Goal: Information Seeking & Learning: Learn about a topic

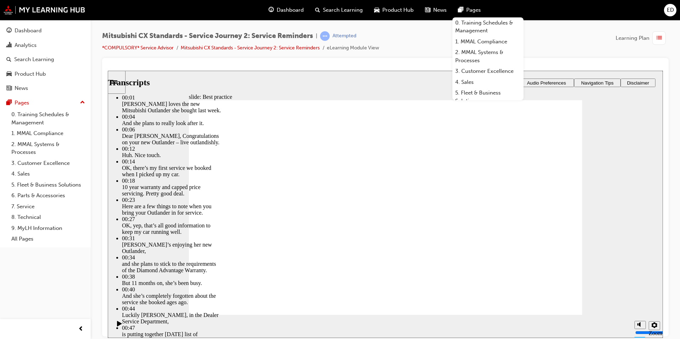
type input "209"
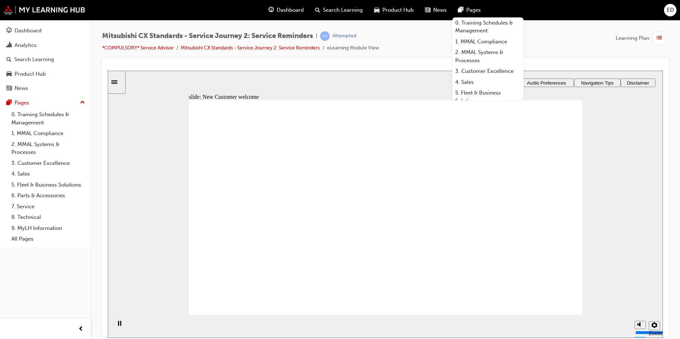
drag, startPoint x: 260, startPoint y: 233, endPoint x: 347, endPoint y: 182, distance: 100.8
drag, startPoint x: 256, startPoint y: 232, endPoint x: 385, endPoint y: 219, distance: 129.4
drag, startPoint x: 248, startPoint y: 235, endPoint x: 364, endPoint y: 249, distance: 116.1
drag, startPoint x: 249, startPoint y: 233, endPoint x: 371, endPoint y: 269, distance: 127.9
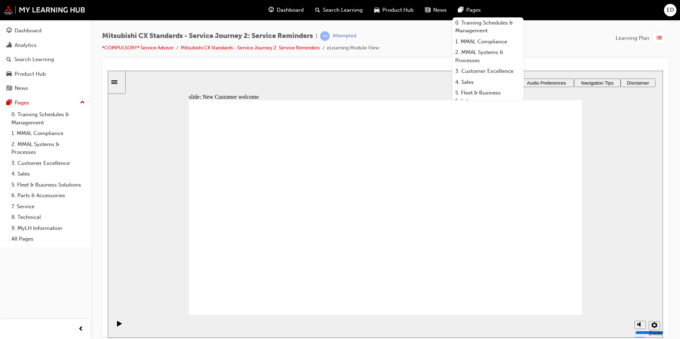
checkbox input "true"
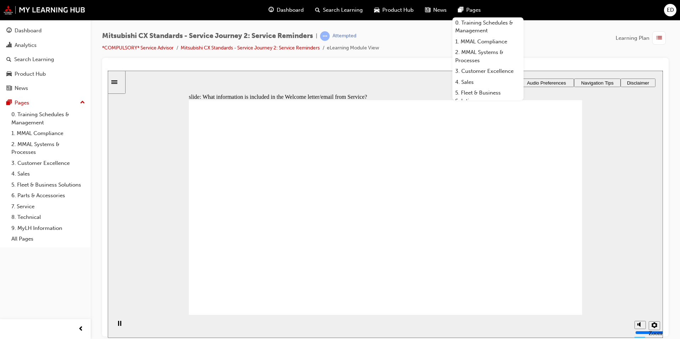
checkbox input "true"
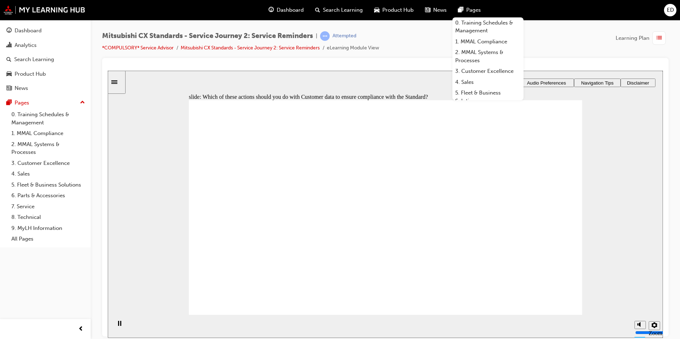
checkbox input "true"
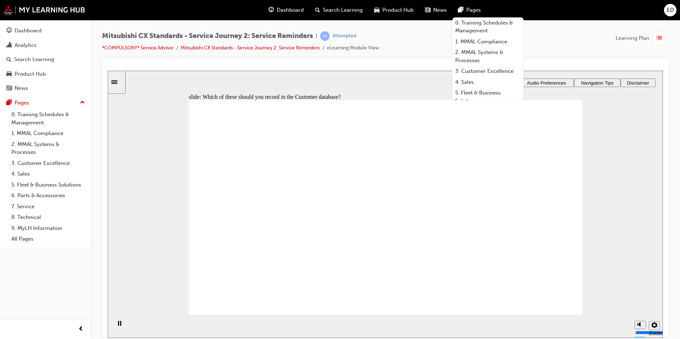
checkbox input "true"
drag, startPoint x: 246, startPoint y: 241, endPoint x: 354, endPoint y: 203, distance: 114.4
drag, startPoint x: 248, startPoint y: 240, endPoint x: 518, endPoint y: 197, distance: 274.2
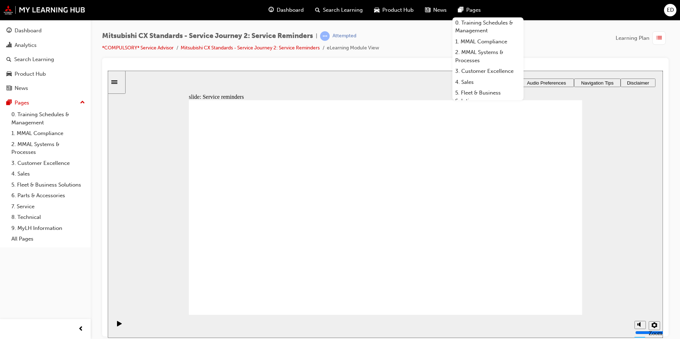
drag, startPoint x: 248, startPoint y: 228, endPoint x: 352, endPoint y: 214, distance: 105.2
drag, startPoint x: 288, startPoint y: 239, endPoint x: 332, endPoint y: 241, distance: 43.8
checkbox input "true"
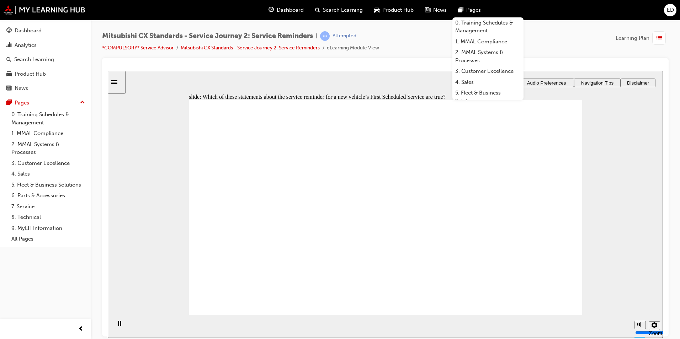
checkbox input "true"
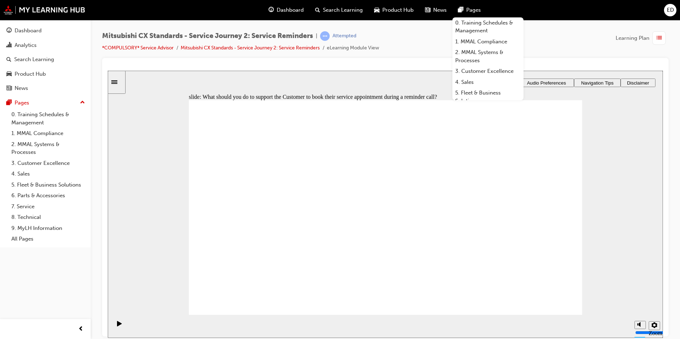
checkbox input "true"
radio input "true"
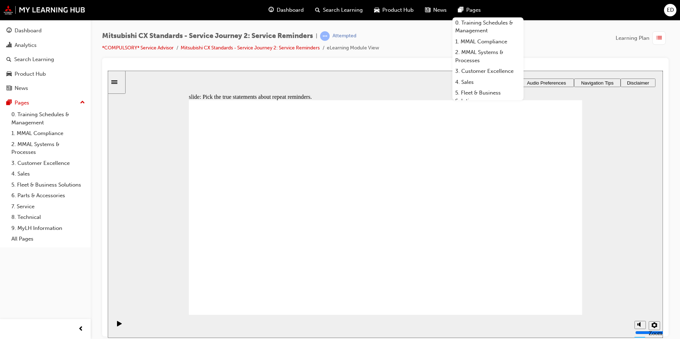
radio input "true"
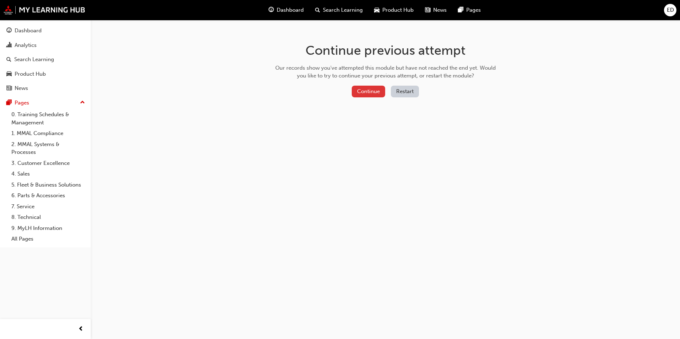
click at [365, 91] on button "Continue" at bounding box center [368, 92] width 33 height 12
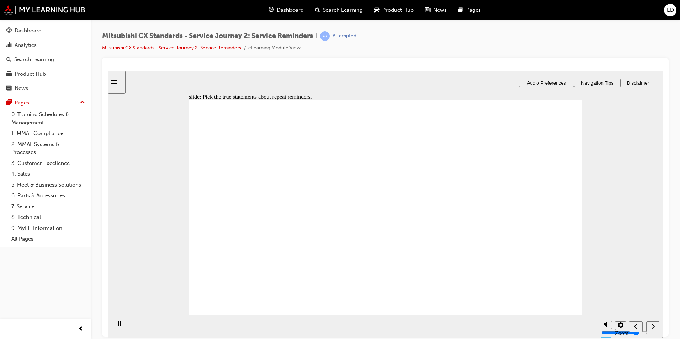
checkbox input "true"
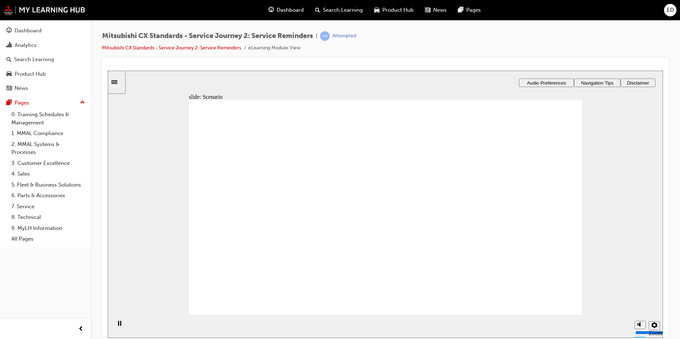
drag, startPoint x: 355, startPoint y: 221, endPoint x: 535, endPoint y: 249, distance: 181.8
drag, startPoint x: 252, startPoint y: 235, endPoint x: 544, endPoint y: 229, distance: 291.7
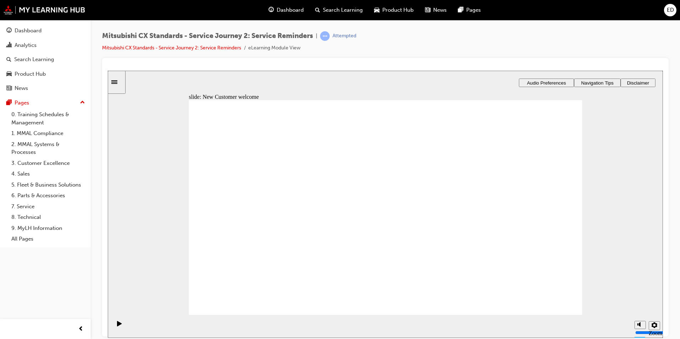
drag, startPoint x: 252, startPoint y: 246, endPoint x: 366, endPoint y: 214, distance: 118.2
drag, startPoint x: 243, startPoint y: 240, endPoint x: 359, endPoint y: 236, distance: 116.0
drag, startPoint x: 243, startPoint y: 247, endPoint x: 357, endPoint y: 262, distance: 114.9
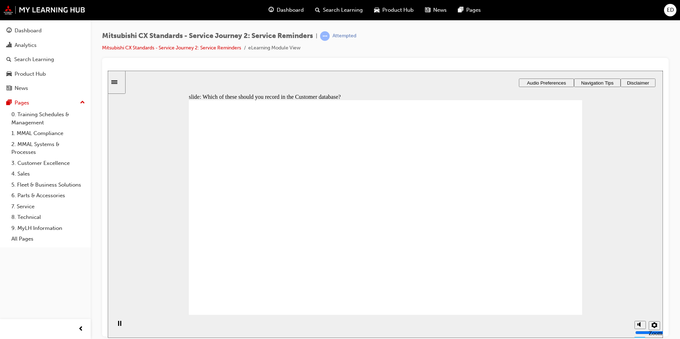
checkbox input "true"
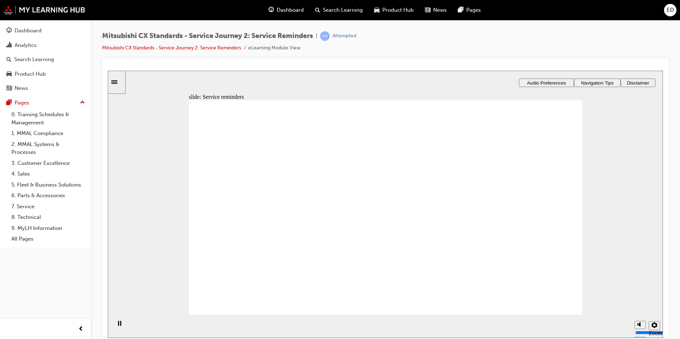
drag, startPoint x: 249, startPoint y: 230, endPoint x: 344, endPoint y: 204, distance: 98.8
drag, startPoint x: 304, startPoint y: 231, endPoint x: 349, endPoint y: 219, distance: 47.0
drag, startPoint x: 259, startPoint y: 226, endPoint x: 495, endPoint y: 200, distance: 237.3
drag, startPoint x: 254, startPoint y: 231, endPoint x: 380, endPoint y: 242, distance: 125.7
drag, startPoint x: 282, startPoint y: 286, endPoint x: 269, endPoint y: 286, distance: 12.8
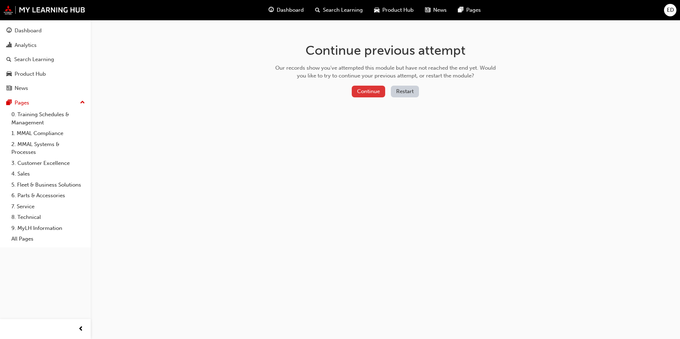
click at [372, 93] on button "Continue" at bounding box center [368, 92] width 33 height 12
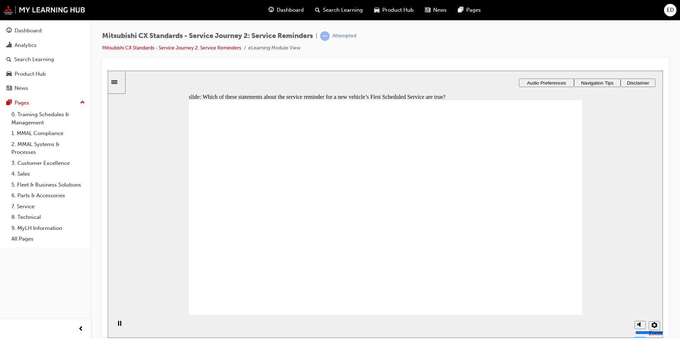
checkbox input "true"
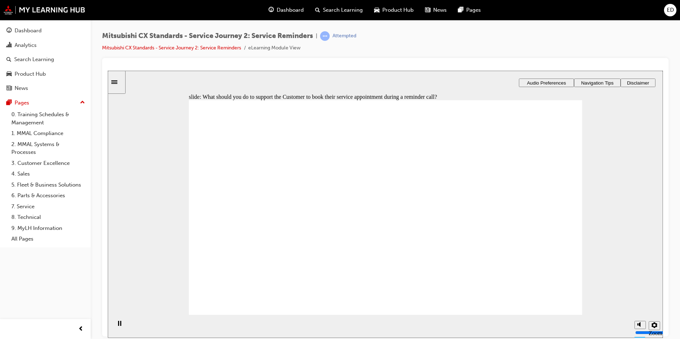
checkbox input "true"
radio input "true"
radio input "false"
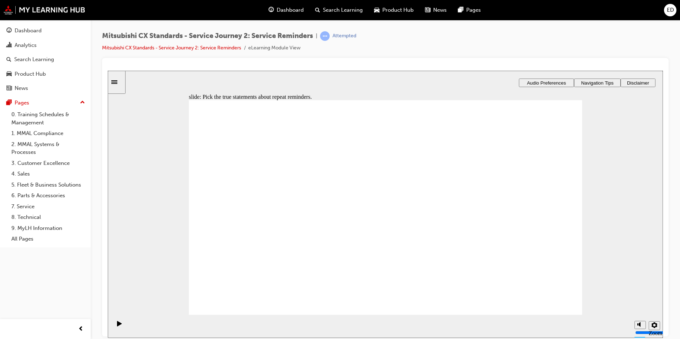
radio input "true"
checkbox input "true"
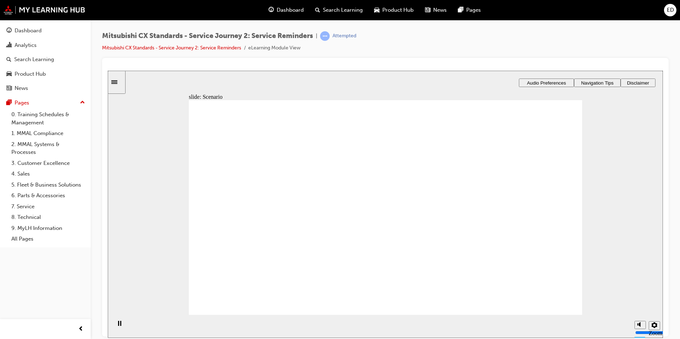
checkbox input "true"
drag, startPoint x: 267, startPoint y: 237, endPoint x: 483, endPoint y: 208, distance: 218.5
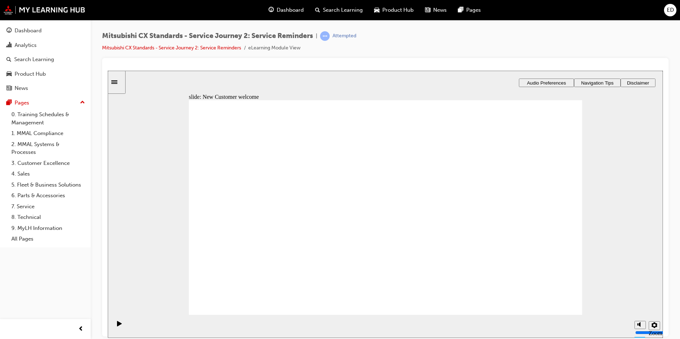
drag, startPoint x: 255, startPoint y: 241, endPoint x: 478, endPoint y: 235, distance: 223.8
drag, startPoint x: 229, startPoint y: 234, endPoint x: 357, endPoint y: 222, distance: 129.4
drag, startPoint x: 233, startPoint y: 235, endPoint x: 354, endPoint y: 244, distance: 122.0
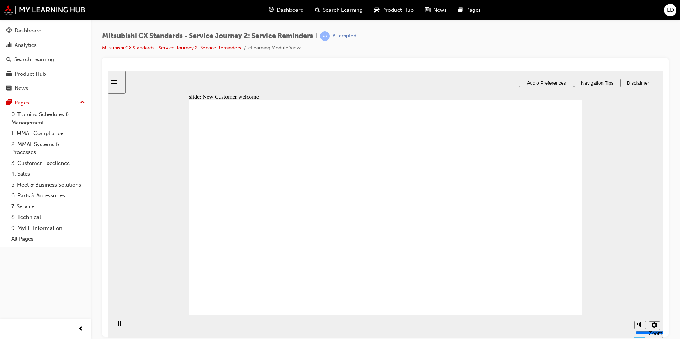
drag, startPoint x: 264, startPoint y: 229, endPoint x: 377, endPoint y: 198, distance: 118.0
drag, startPoint x: 247, startPoint y: 228, endPoint x: 357, endPoint y: 227, distance: 110.3
drag, startPoint x: 237, startPoint y: 232, endPoint x: 491, endPoint y: 221, distance: 253.8
drag, startPoint x: 248, startPoint y: 232, endPoint x: 356, endPoint y: 232, distance: 108.5
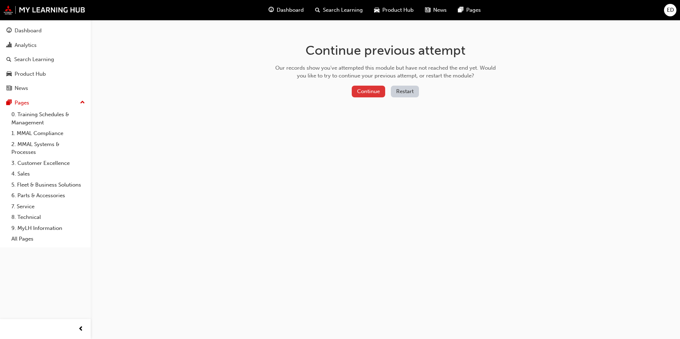
click at [360, 94] on button "Continue" at bounding box center [368, 92] width 33 height 12
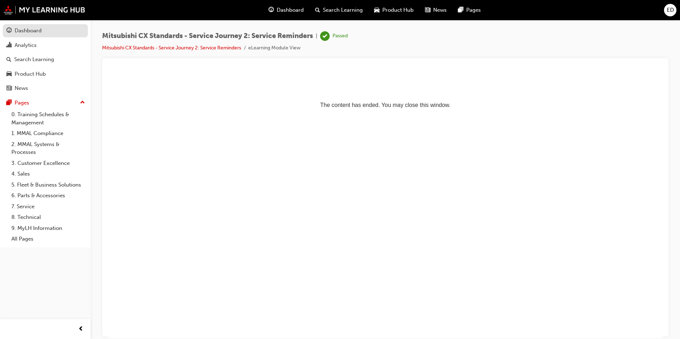
click at [26, 31] on div "Dashboard" at bounding box center [28, 31] width 27 height 8
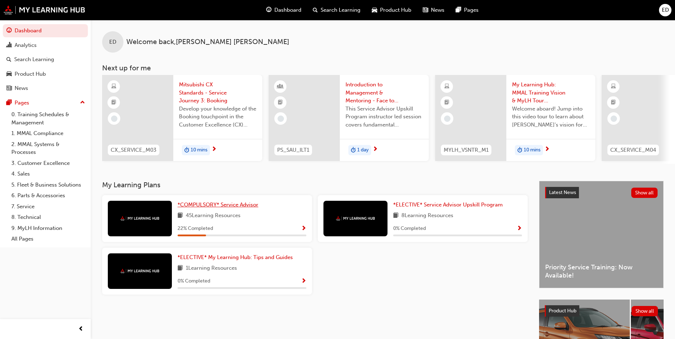
click at [211, 208] on span "*COMPULSORY* Service Advisor" at bounding box center [217, 205] width 81 height 6
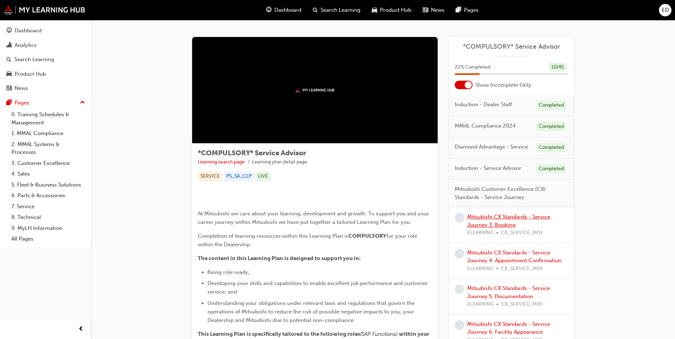
click at [502, 218] on link "Mitsubishi CX Standards - Service Journey 3: Booking" at bounding box center [508, 221] width 83 height 15
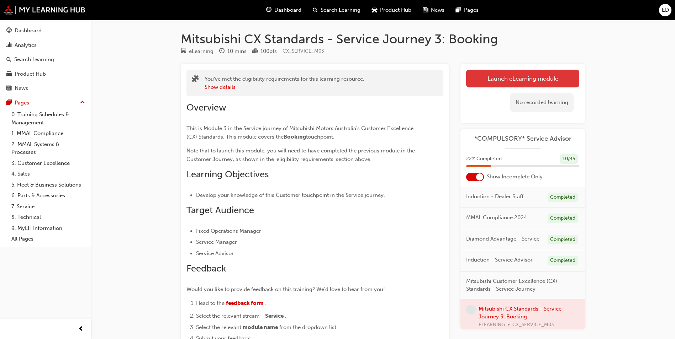
click at [523, 79] on link "Launch eLearning module" at bounding box center [522, 79] width 113 height 18
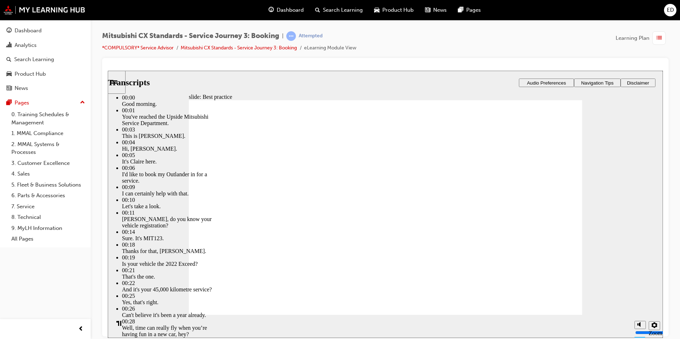
drag, startPoint x: 322, startPoint y: 302, endPoint x: 439, endPoint y: 313, distance: 118.3
drag, startPoint x: 445, startPoint y: 298, endPoint x: 569, endPoint y: 300, distance: 123.4
type input "160"
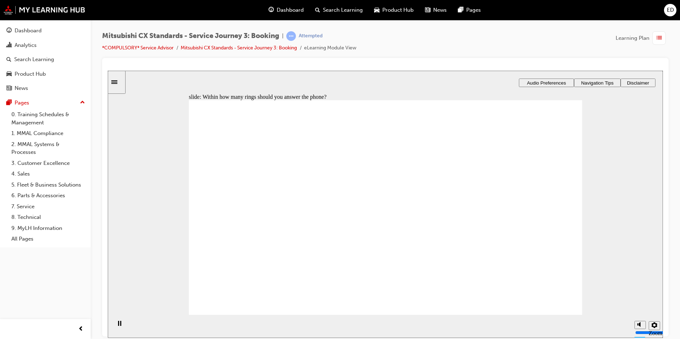
radio input "true"
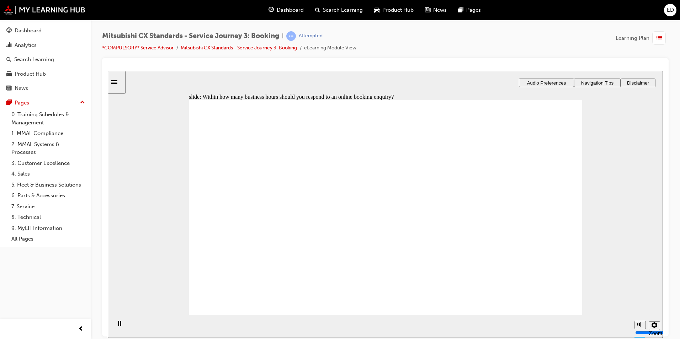
checkbox input "true"
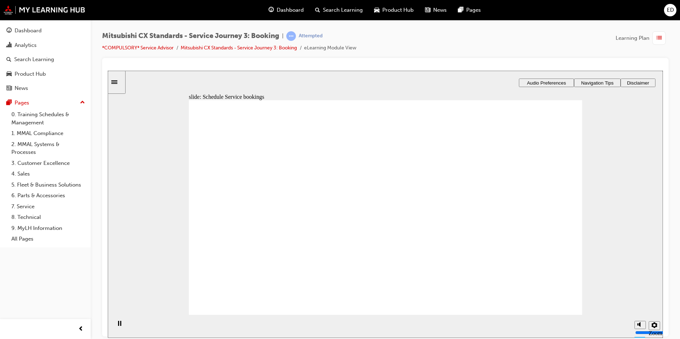
drag, startPoint x: 241, startPoint y: 225, endPoint x: 483, endPoint y: 205, distance: 243.1
drag, startPoint x: 251, startPoint y: 229, endPoint x: 352, endPoint y: 203, distance: 103.8
drag, startPoint x: 244, startPoint y: 232, endPoint x: 362, endPoint y: 229, distance: 118.1
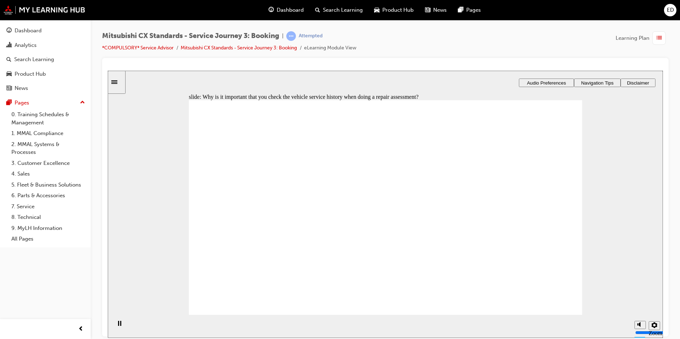
checkbox input "true"
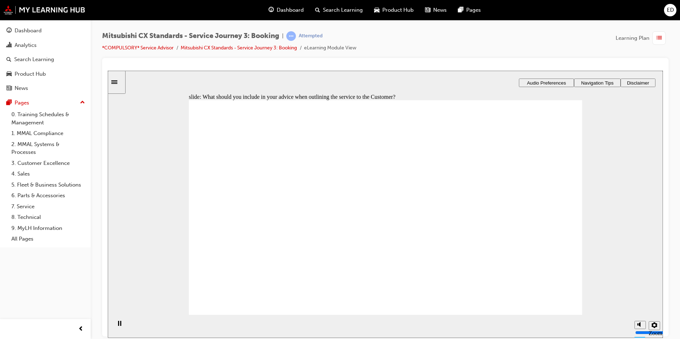
checkbox input "true"
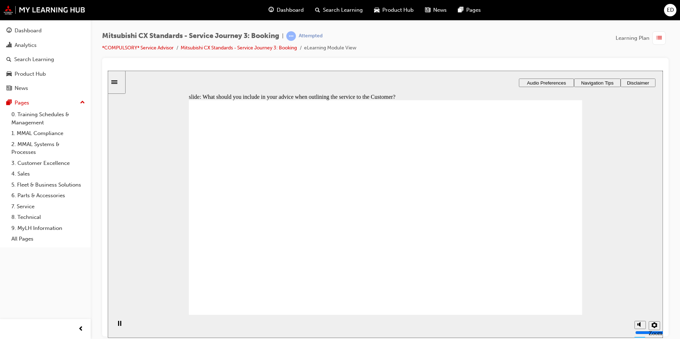
checkbox input "true"
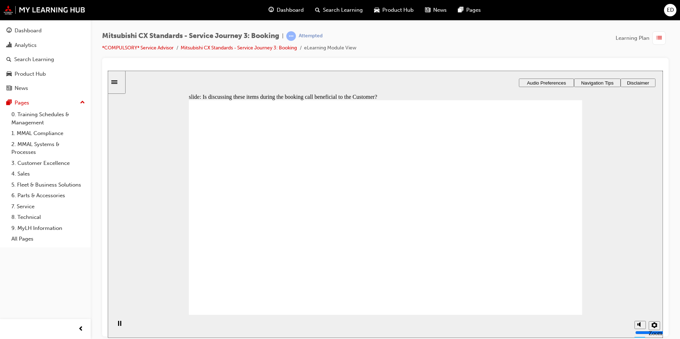
drag, startPoint x: 259, startPoint y: 226, endPoint x: 360, endPoint y: 205, distance: 103.5
drag, startPoint x: 242, startPoint y: 223, endPoint x: 338, endPoint y: 219, distance: 96.8
drag, startPoint x: 253, startPoint y: 236, endPoint x: 362, endPoint y: 238, distance: 109.9
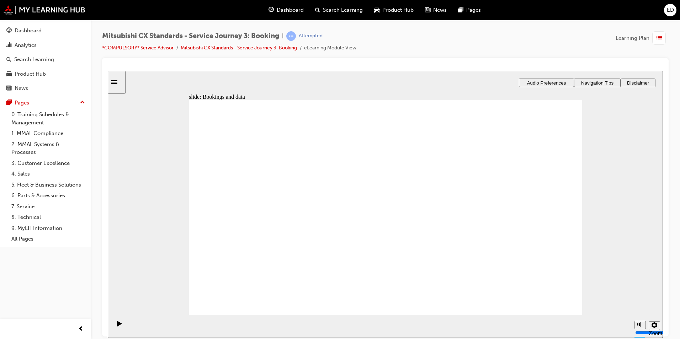
drag, startPoint x: 375, startPoint y: 180, endPoint x: 471, endPoint y: 178, distance: 96.4
checkbox input "true"
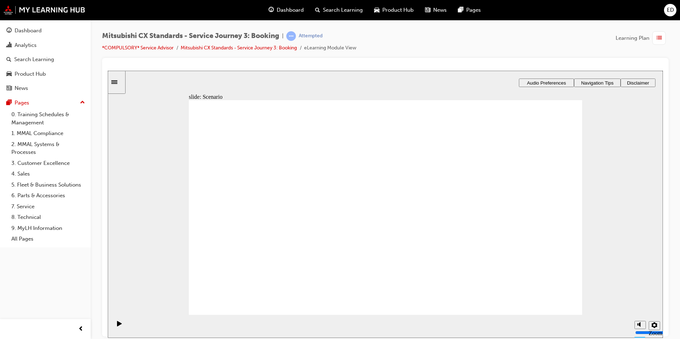
checkbox input "true"
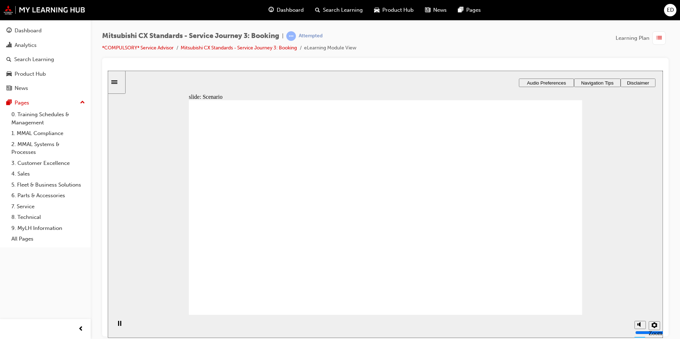
checkbox input "true"
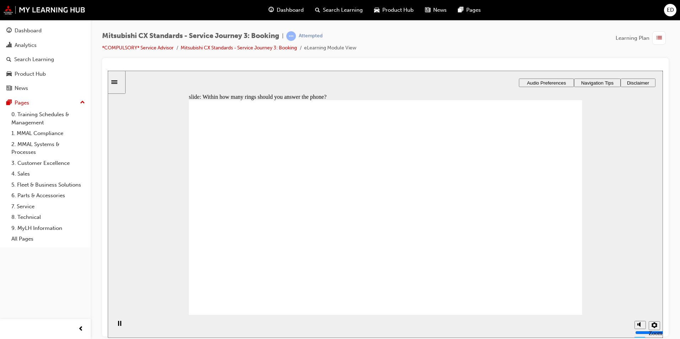
radio input "true"
checkbox input "true"
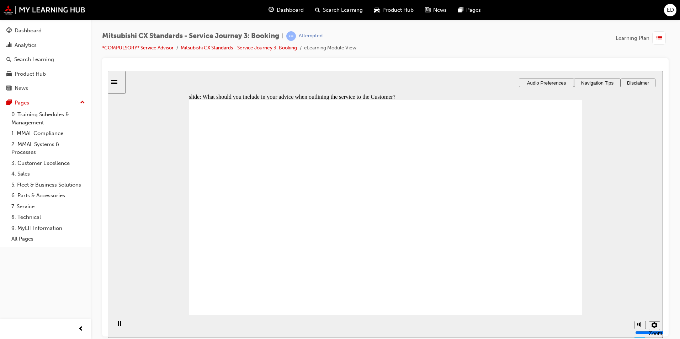
checkbox input "true"
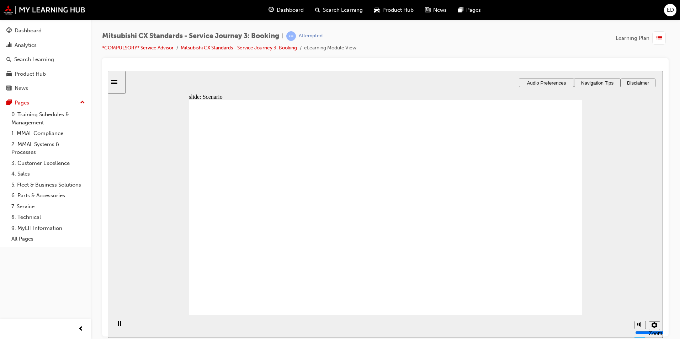
checkbox input "true"
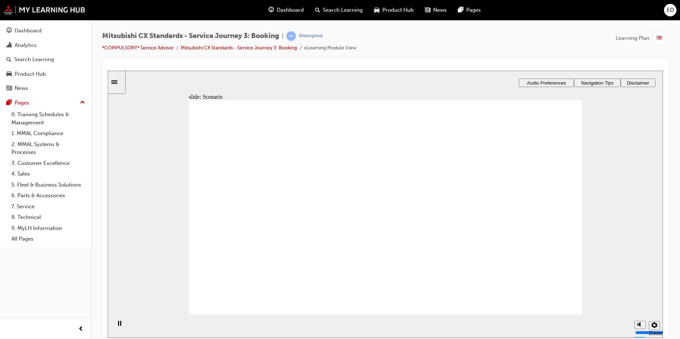
checkbox input "true"
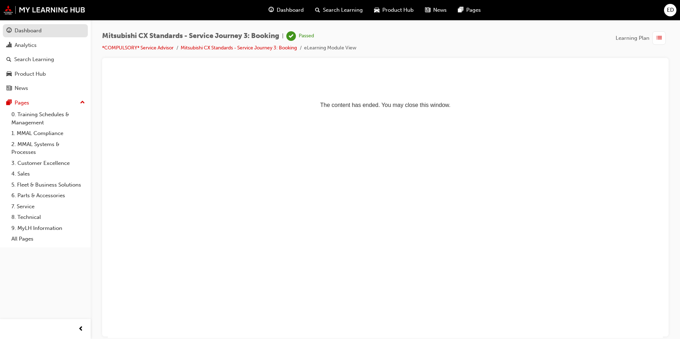
click at [22, 32] on div "Dashboard" at bounding box center [28, 31] width 27 height 8
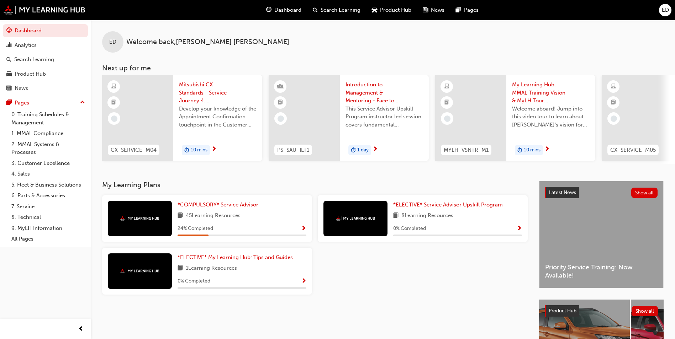
click at [205, 208] on span "*COMPULSORY* Service Advisor" at bounding box center [217, 205] width 81 height 6
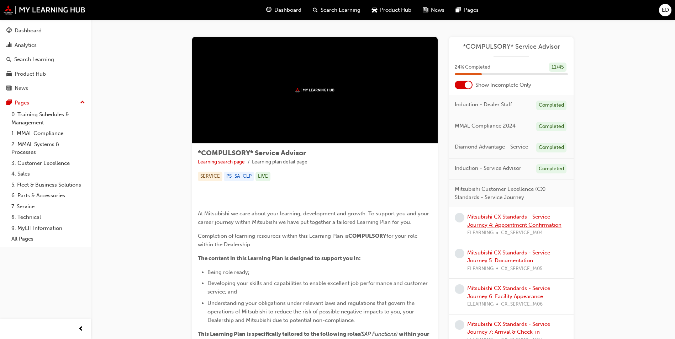
click at [512, 218] on link "Mitsubishi CX Standards - Service Journey 4: Appointment Confirmation" at bounding box center [514, 221] width 94 height 15
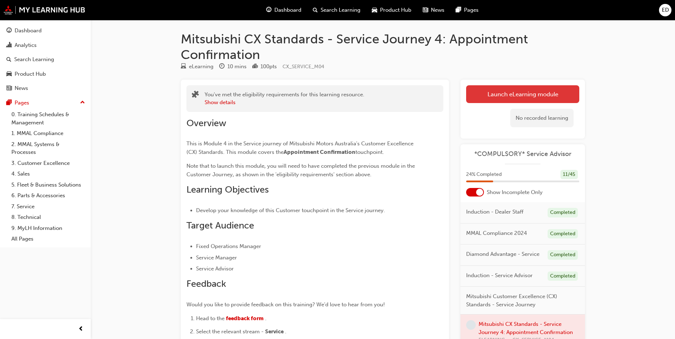
click at [526, 97] on link "Launch eLearning module" at bounding box center [522, 94] width 113 height 18
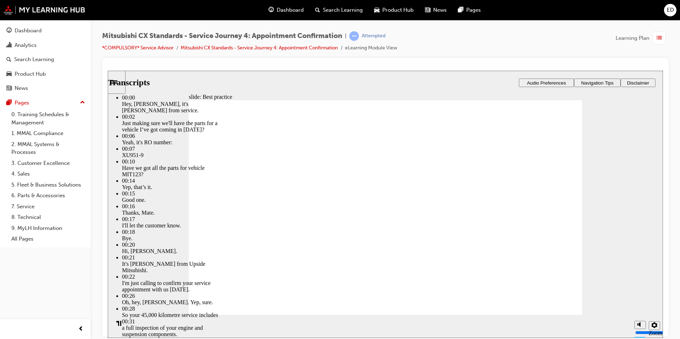
drag, startPoint x: 276, startPoint y: 302, endPoint x: 571, endPoint y: 297, distance: 294.6
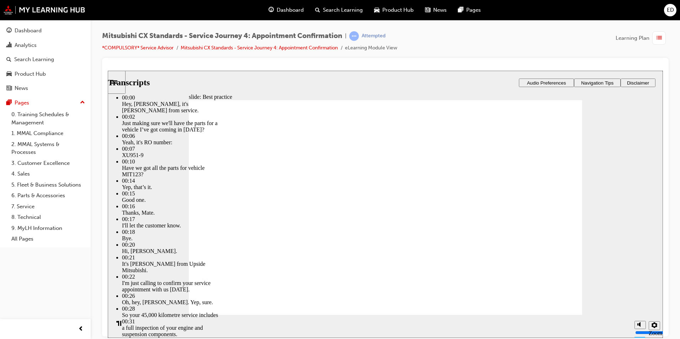
drag, startPoint x: 455, startPoint y: 300, endPoint x: 514, endPoint y: 298, distance: 59.1
drag, startPoint x: 514, startPoint y: 298, endPoint x: 573, endPoint y: 299, distance: 59.4
type input "103"
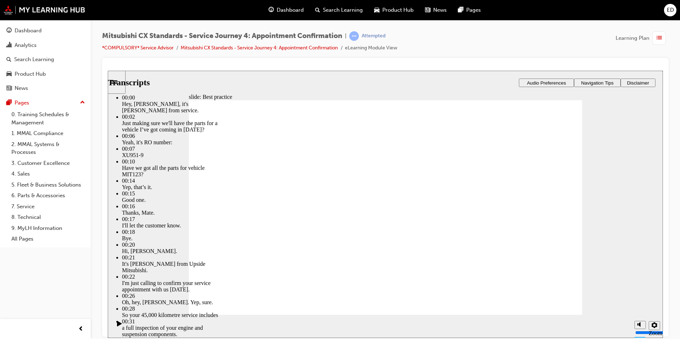
drag, startPoint x: 562, startPoint y: 298, endPoint x: 548, endPoint y: 300, distance: 14.3
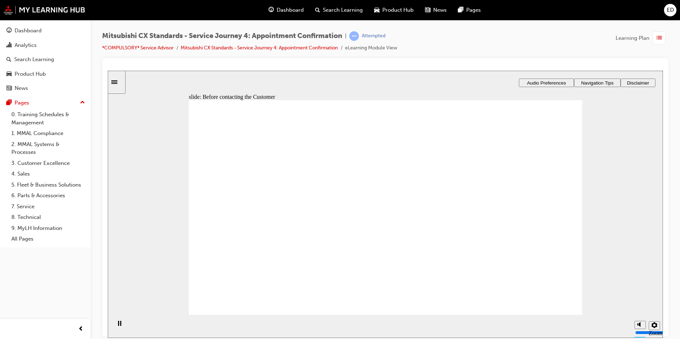
drag, startPoint x: 242, startPoint y: 218, endPoint x: 355, endPoint y: 187, distance: 116.9
drag, startPoint x: 243, startPoint y: 218, endPoint x: 353, endPoint y: 215, distance: 110.0
drag, startPoint x: 242, startPoint y: 225, endPoint x: 386, endPoint y: 246, distance: 145.2
drag, startPoint x: 235, startPoint y: 214, endPoint x: 363, endPoint y: 249, distance: 132.5
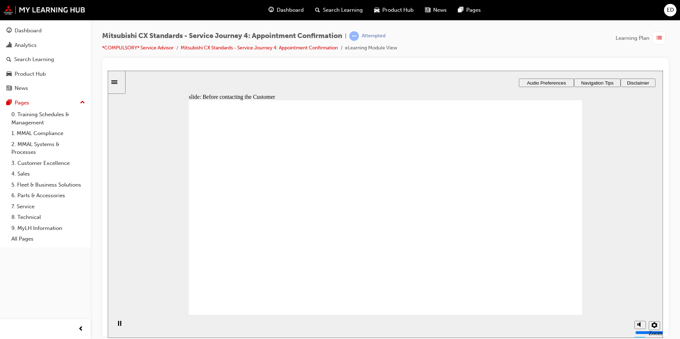
checkbox input "true"
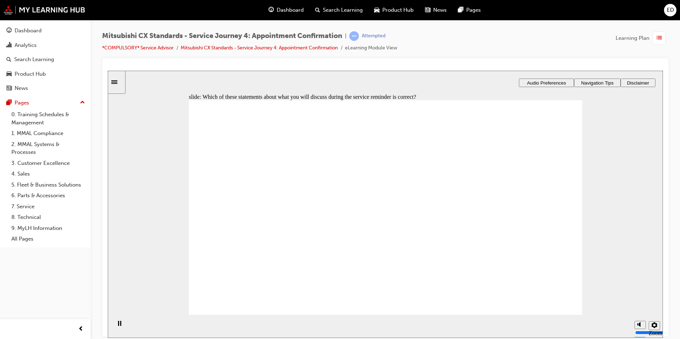
checkbox input "true"
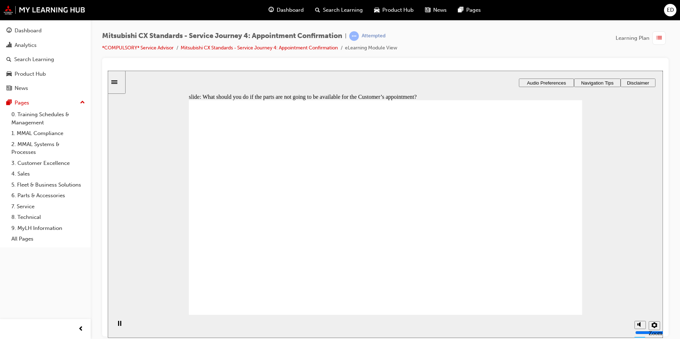
checkbox input "true"
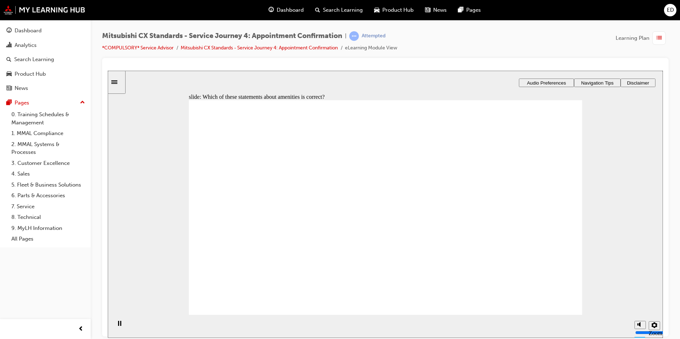
checkbox input "true"
drag, startPoint x: 211, startPoint y: 196, endPoint x: 382, endPoint y: 283, distance: 192.0
checkbox input "true"
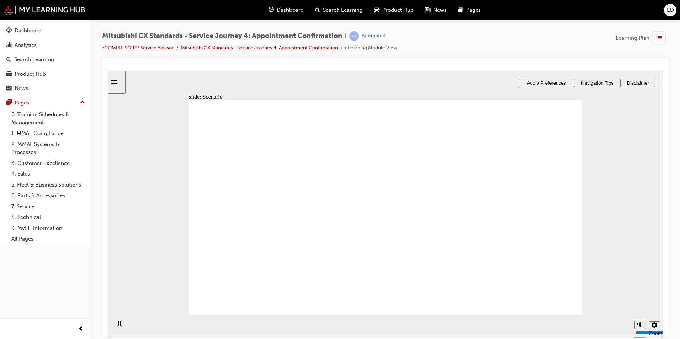
checkbox input "true"
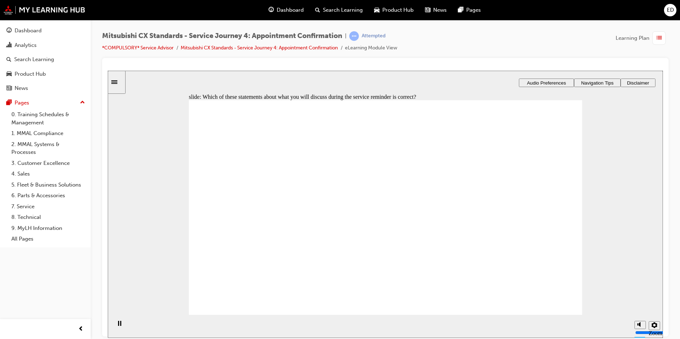
checkbox input "true"
drag, startPoint x: 217, startPoint y: 239, endPoint x: 412, endPoint y: 286, distance: 200.9
